Goal: Task Accomplishment & Management: Manage account settings

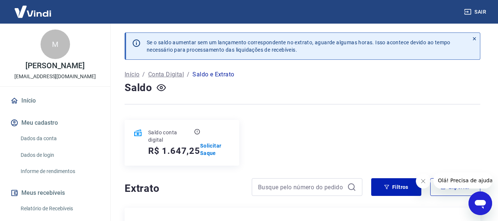
click at [341, 111] on div at bounding box center [303, 104] width 356 height 18
